Goal: Information Seeking & Learning: Learn about a topic

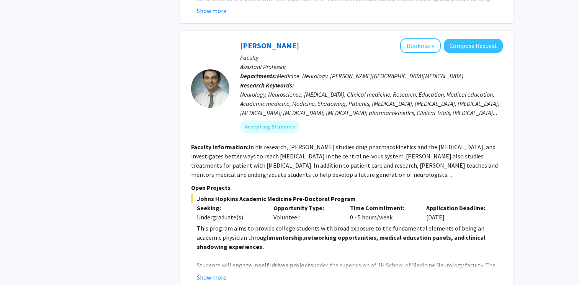
scroll to position [798, 0]
click at [223, 272] on button "Show more" at bounding box center [211, 276] width 29 height 9
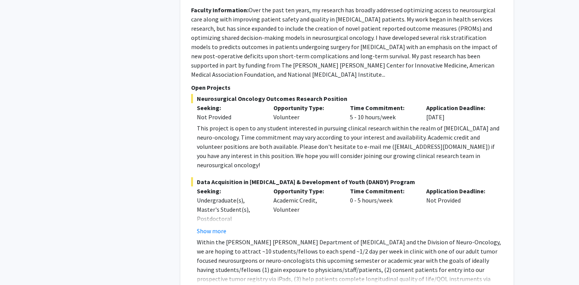
scroll to position [2850, 0]
click at [212, 284] on button "Show more" at bounding box center [211, 290] width 29 height 9
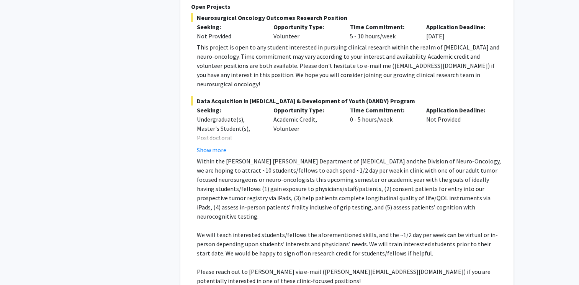
scroll to position [2940, 0]
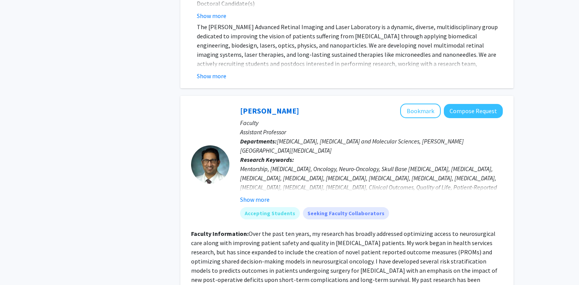
scroll to position [2623, 0]
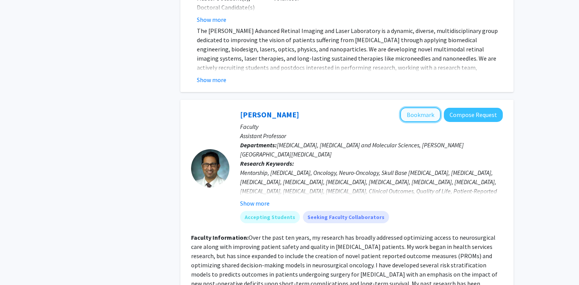
click at [418, 107] on button "Bookmark" at bounding box center [420, 114] width 41 height 15
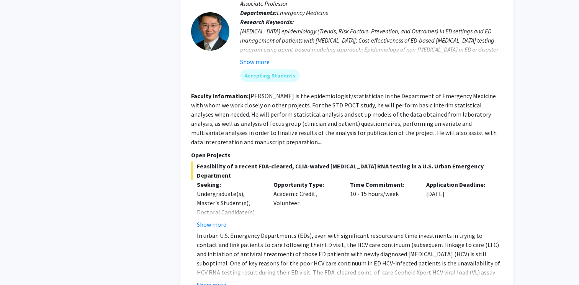
scroll to position [2085, 0]
click at [216, 242] on fg-read-more "In urban U.S. Emergency Departments (EDs), even with significant resource and t…" at bounding box center [347, 259] width 312 height 58
click at [216, 279] on button "Show more" at bounding box center [211, 283] width 29 height 9
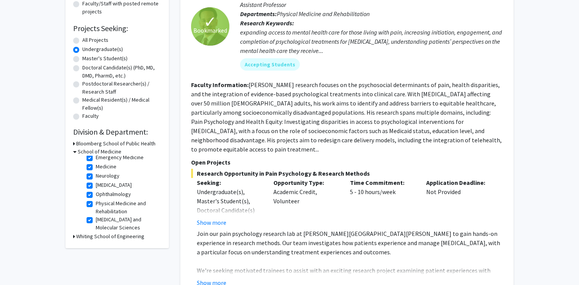
scroll to position [0, 0]
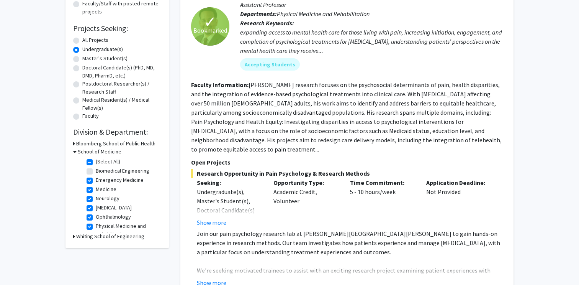
click at [96, 163] on label "(Select All)" at bounding box center [108, 161] width 25 height 8
click at [96, 162] on input "(Select All)" at bounding box center [98, 159] width 5 height 5
checkbox input "false"
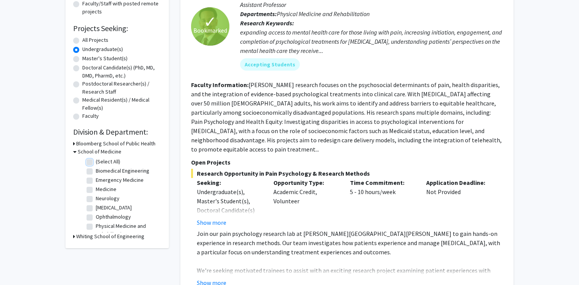
checkbox input "false"
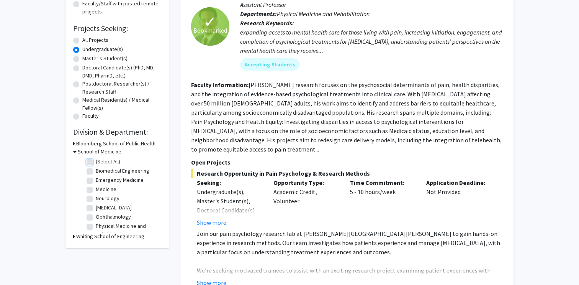
checkbox input "false"
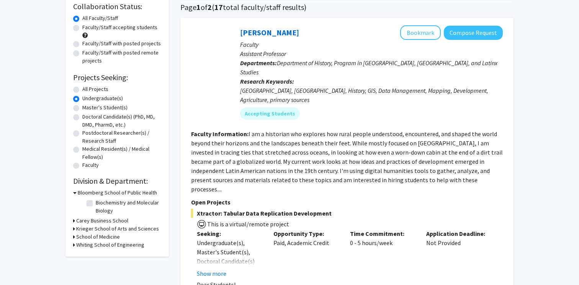
scroll to position [64, 0]
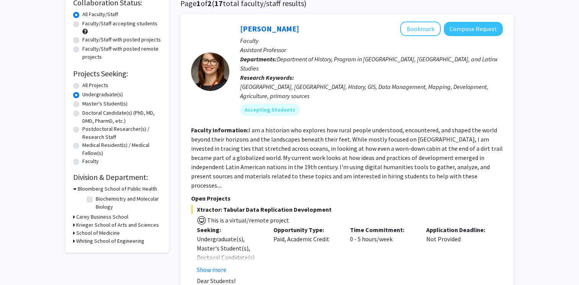
click at [74, 225] on icon at bounding box center [74, 225] width 2 height 8
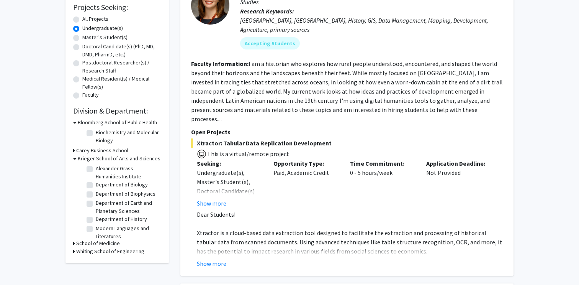
scroll to position [27, 0]
click at [96, 184] on label "Department of Biology" at bounding box center [122, 183] width 52 height 8
click at [96, 184] on input "Department of Biology" at bounding box center [98, 181] width 5 height 5
checkbox input "true"
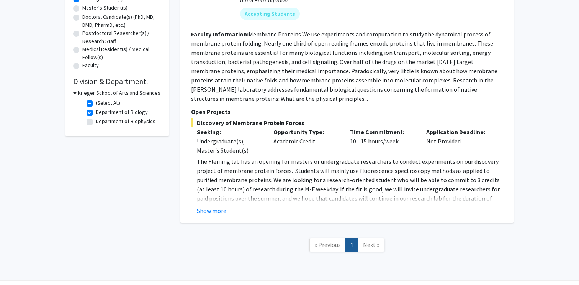
scroll to position [160, 0]
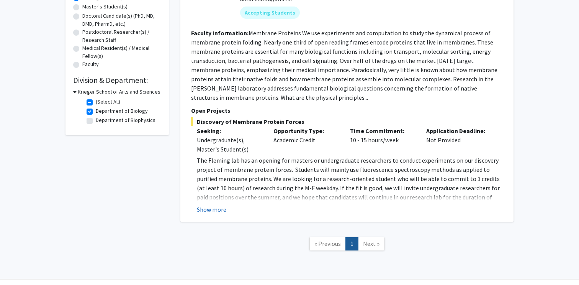
click at [203, 209] on button "Show more" at bounding box center [211, 209] width 29 height 9
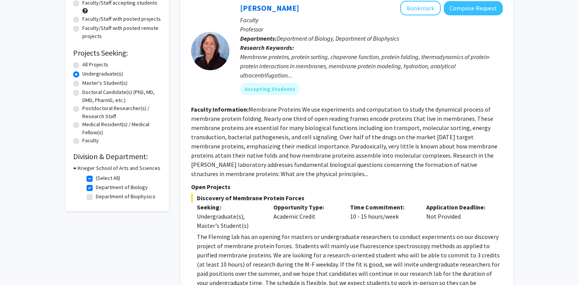
scroll to position [79, 0]
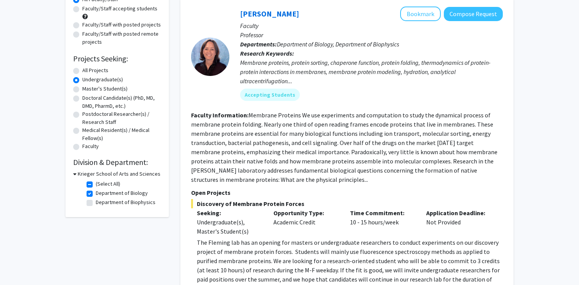
click at [96, 183] on label "(Select All)" at bounding box center [108, 184] width 25 height 8
click at [96, 183] on input "(Select All)" at bounding box center [98, 182] width 5 height 5
checkbox input "false"
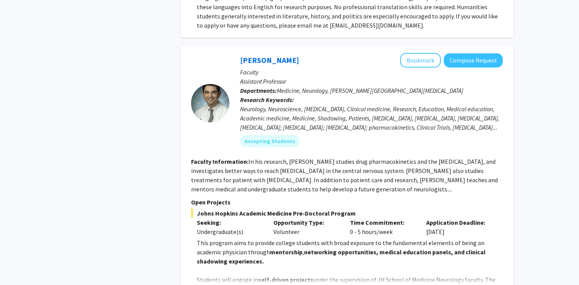
scroll to position [1148, 0]
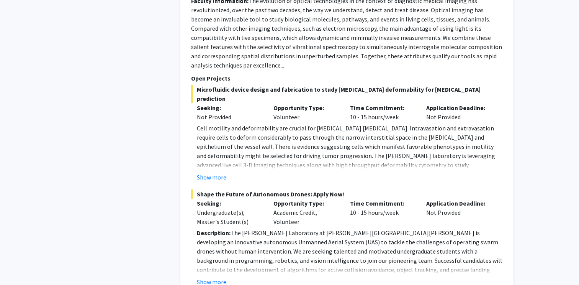
scroll to position [3597, 0]
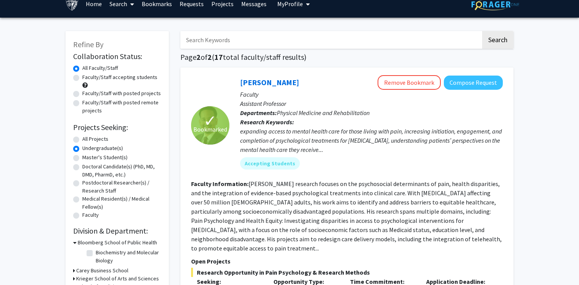
scroll to position [15, 0]
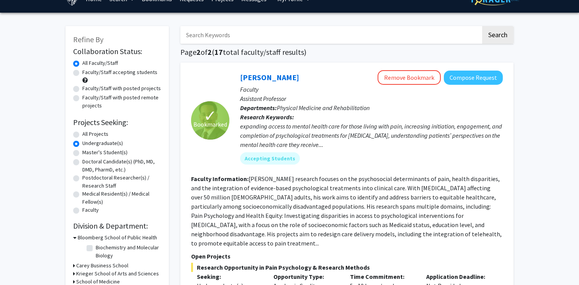
click at [100, 136] on label "All Projects" at bounding box center [95, 134] width 26 height 8
click at [87, 135] on input "All Projects" at bounding box center [84, 132] width 5 height 5
radio input "true"
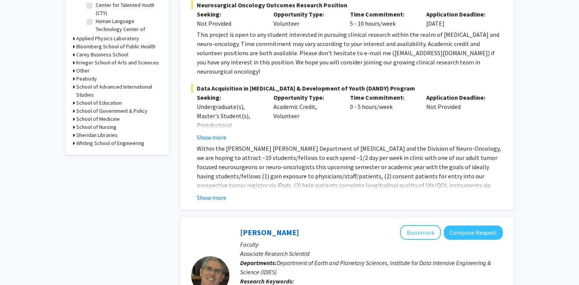
scroll to position [285, 0]
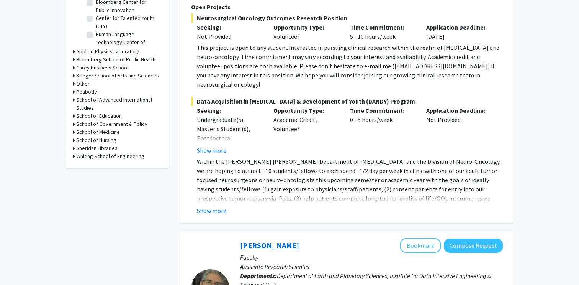
click at [73, 131] on icon at bounding box center [74, 132] width 2 height 8
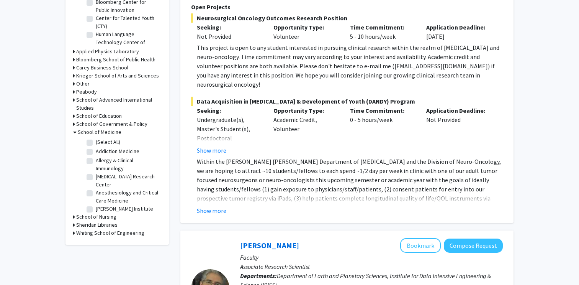
click at [96, 142] on label "(Select All)" at bounding box center [108, 142] width 25 height 8
click at [96, 142] on input "(Select All)" at bounding box center [98, 140] width 5 height 5
checkbox input "true"
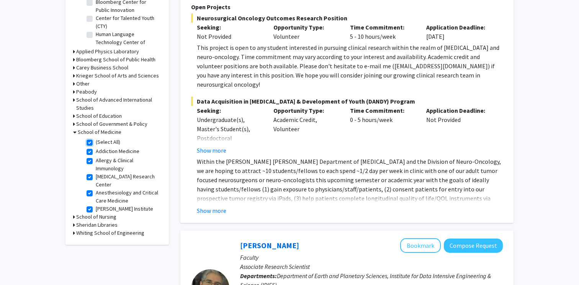
checkbox input "true"
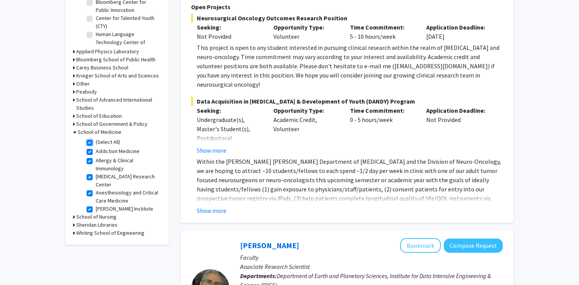
checkbox input "true"
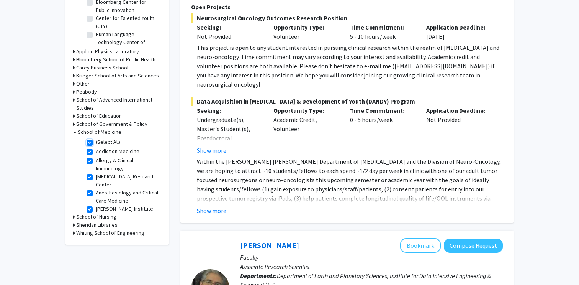
checkbox input "true"
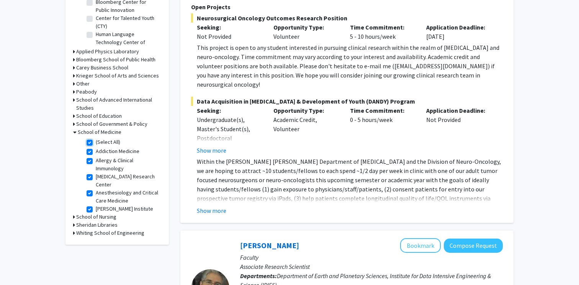
checkbox input "true"
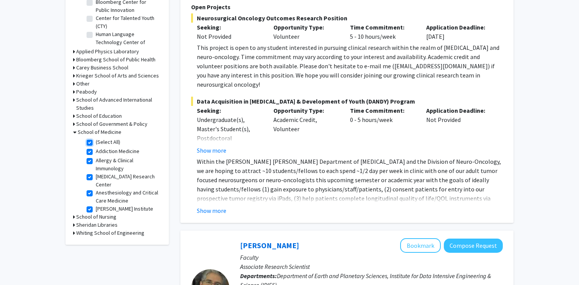
checkbox input "true"
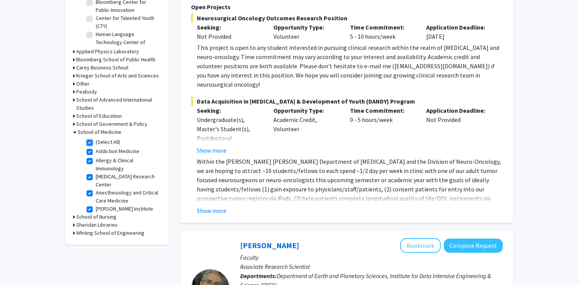
checkbox input "true"
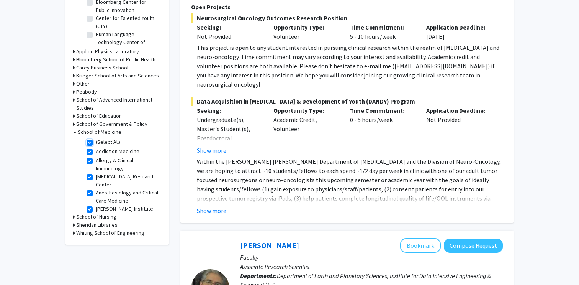
checkbox input "true"
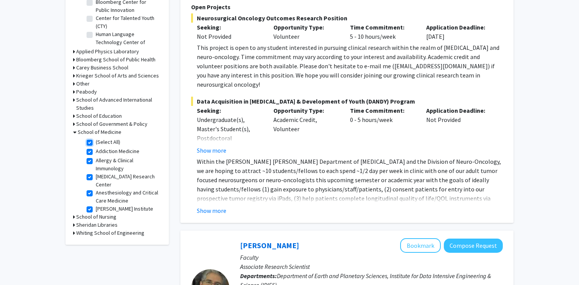
checkbox input "true"
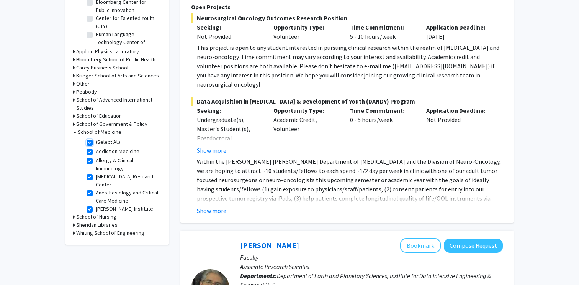
checkbox input "true"
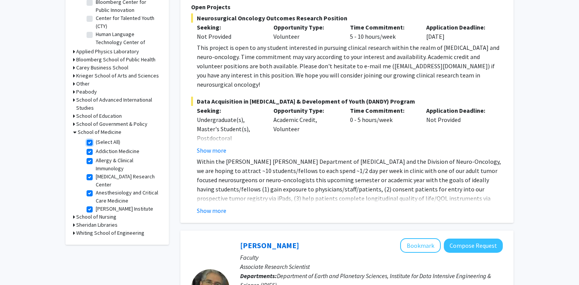
checkbox input "true"
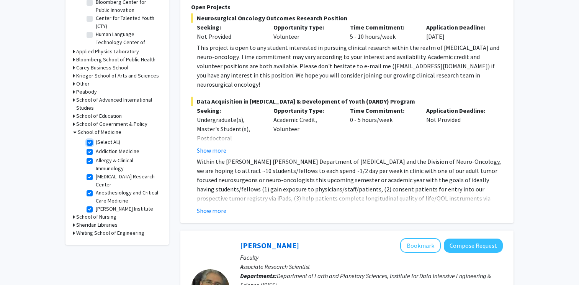
checkbox input "true"
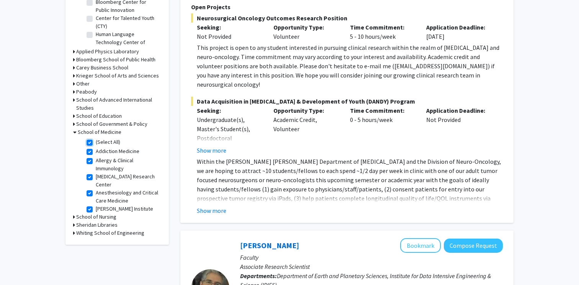
checkbox input "true"
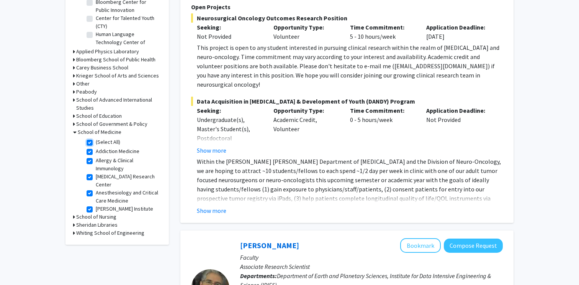
checkbox input "true"
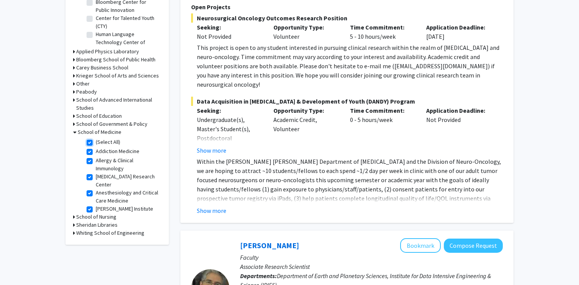
checkbox input "true"
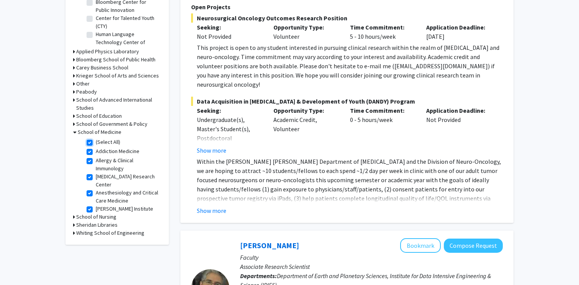
checkbox input "true"
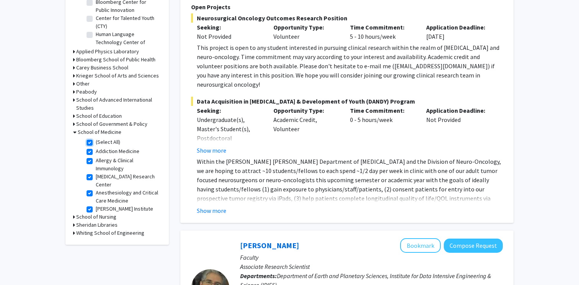
checkbox input "true"
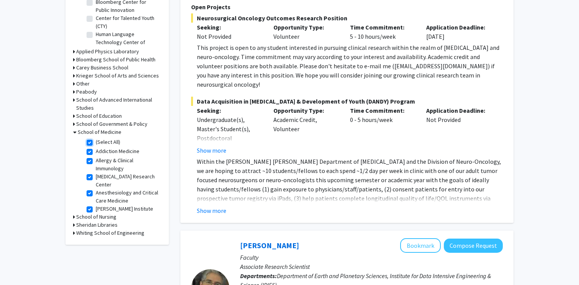
checkbox input "true"
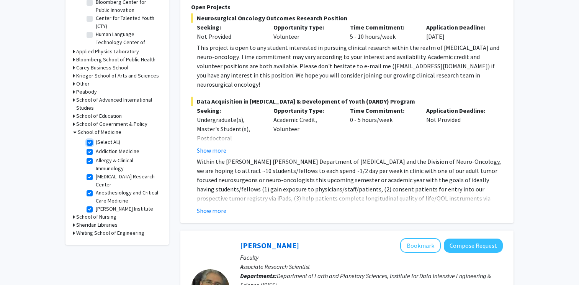
checkbox input "true"
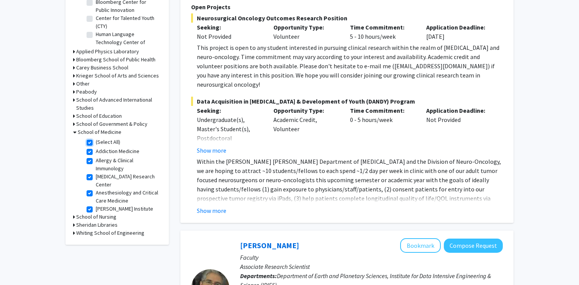
checkbox input "true"
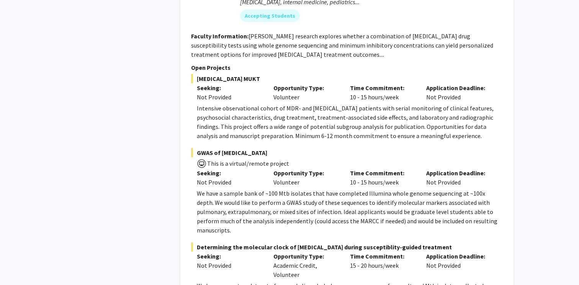
scroll to position [3441, 0]
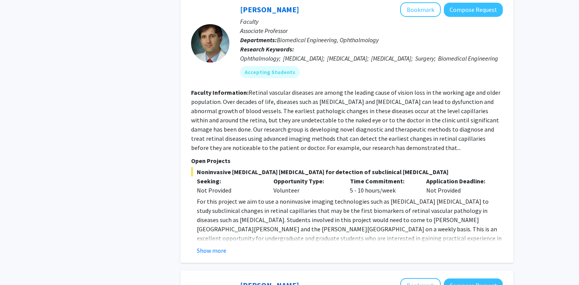
scroll to position [720, 0]
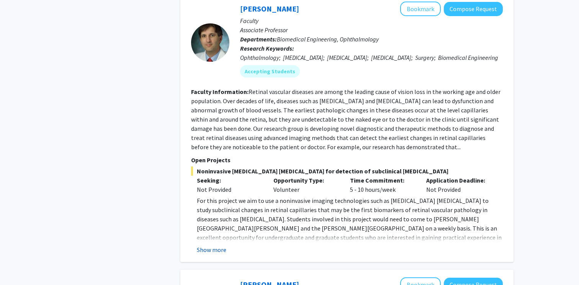
click at [213, 245] on button "Show more" at bounding box center [211, 249] width 29 height 9
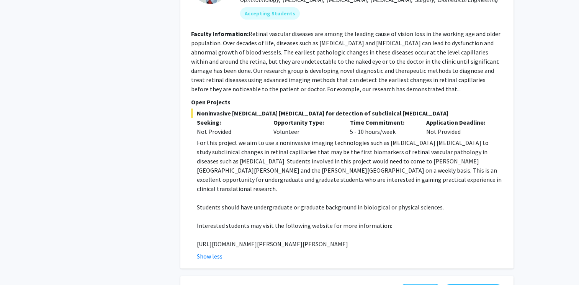
scroll to position [776, 0]
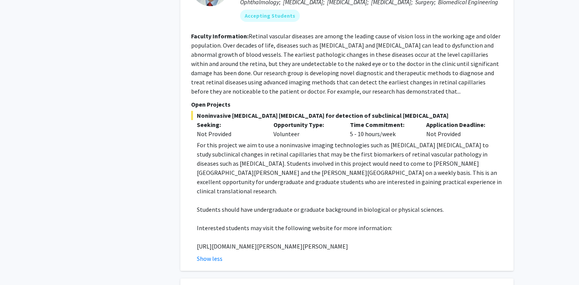
drag, startPoint x: 196, startPoint y: 228, endPoint x: 388, endPoint y: 228, distance: 191.1
click at [388, 228] on fg-read-more "For this project we aim to use a noninvasive imaging technologies such as [MEDI…" at bounding box center [347, 201] width 312 height 123
copy div "[URL][DOMAIN_NAME][PERSON_NAME][PERSON_NAME]"
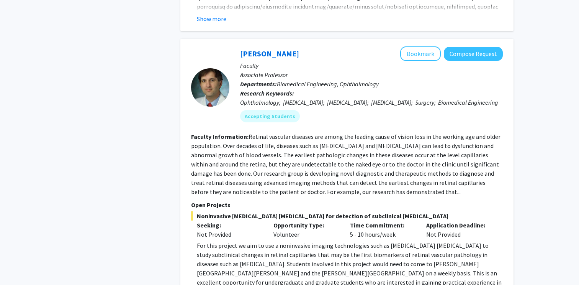
scroll to position [671, 0]
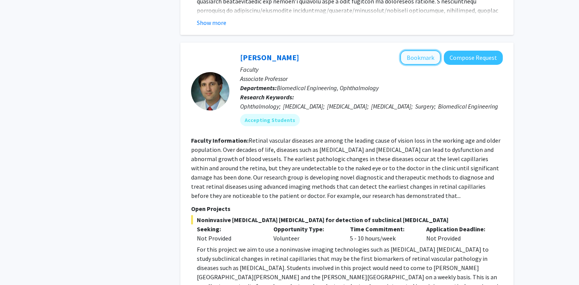
click at [414, 50] on button "Bookmark" at bounding box center [420, 57] width 41 height 15
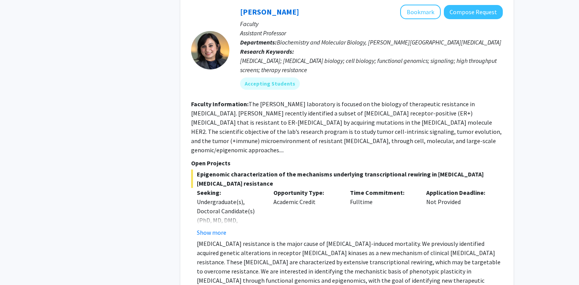
scroll to position [2806, 0]
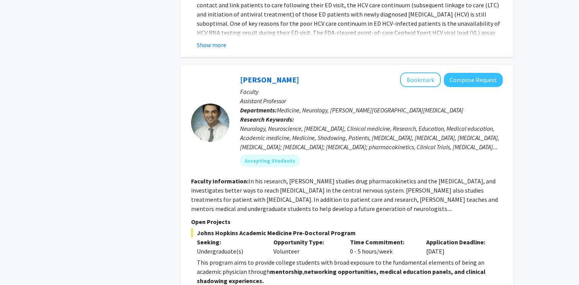
scroll to position [1291, 0]
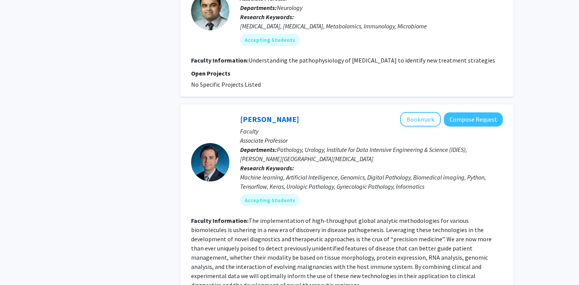
scroll to position [2563, 0]
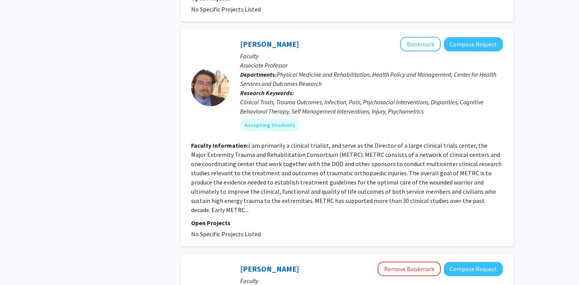
scroll to position [803, 0]
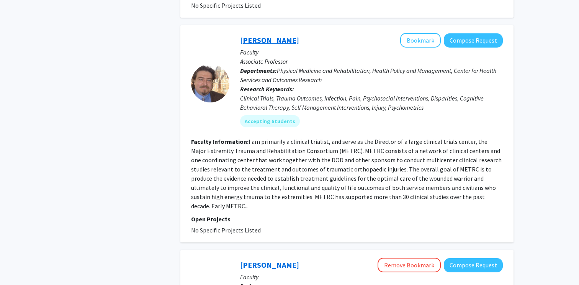
click at [249, 44] on link "[PERSON_NAME]" at bounding box center [269, 40] width 59 height 10
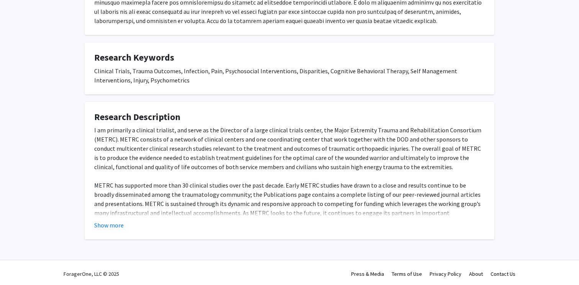
scroll to position [232, 0]
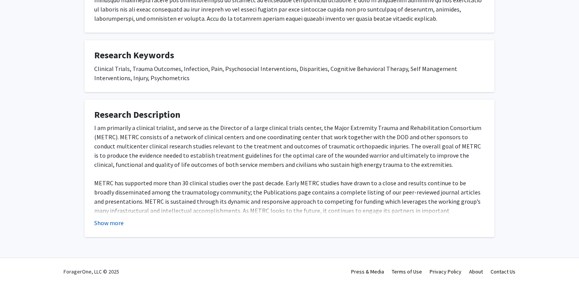
click at [109, 226] on button "Show more" at bounding box center [108, 222] width 29 height 9
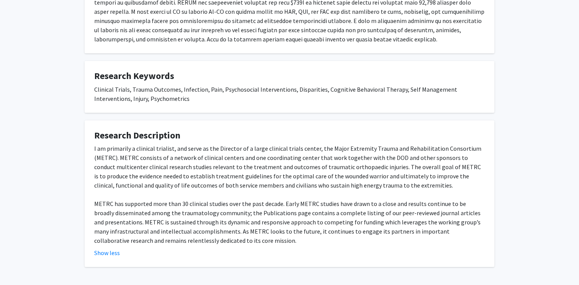
scroll to position [209, 0]
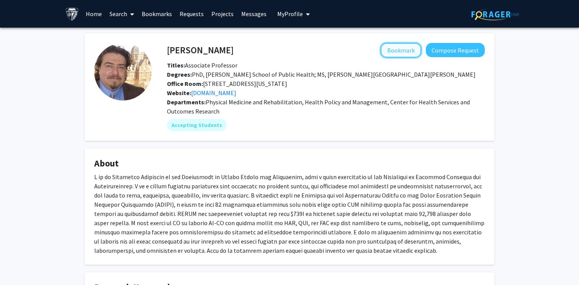
click at [399, 48] on button "Bookmark" at bounding box center [401, 50] width 41 height 15
click at [206, 94] on link "[DOMAIN_NAME]" at bounding box center [213, 93] width 45 height 8
